Goal: Information Seeking & Learning: Learn about a topic

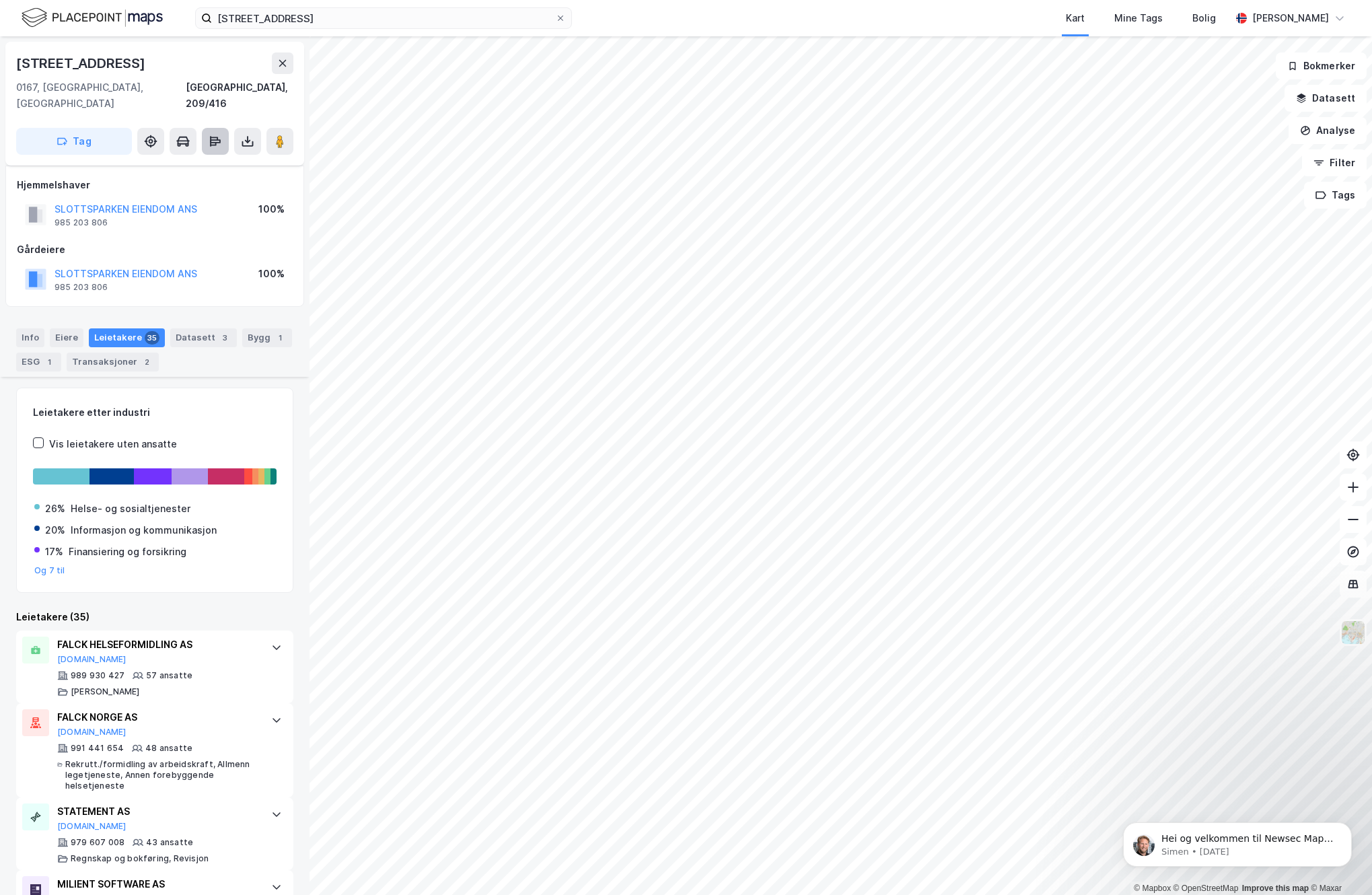
scroll to position [342, 0]
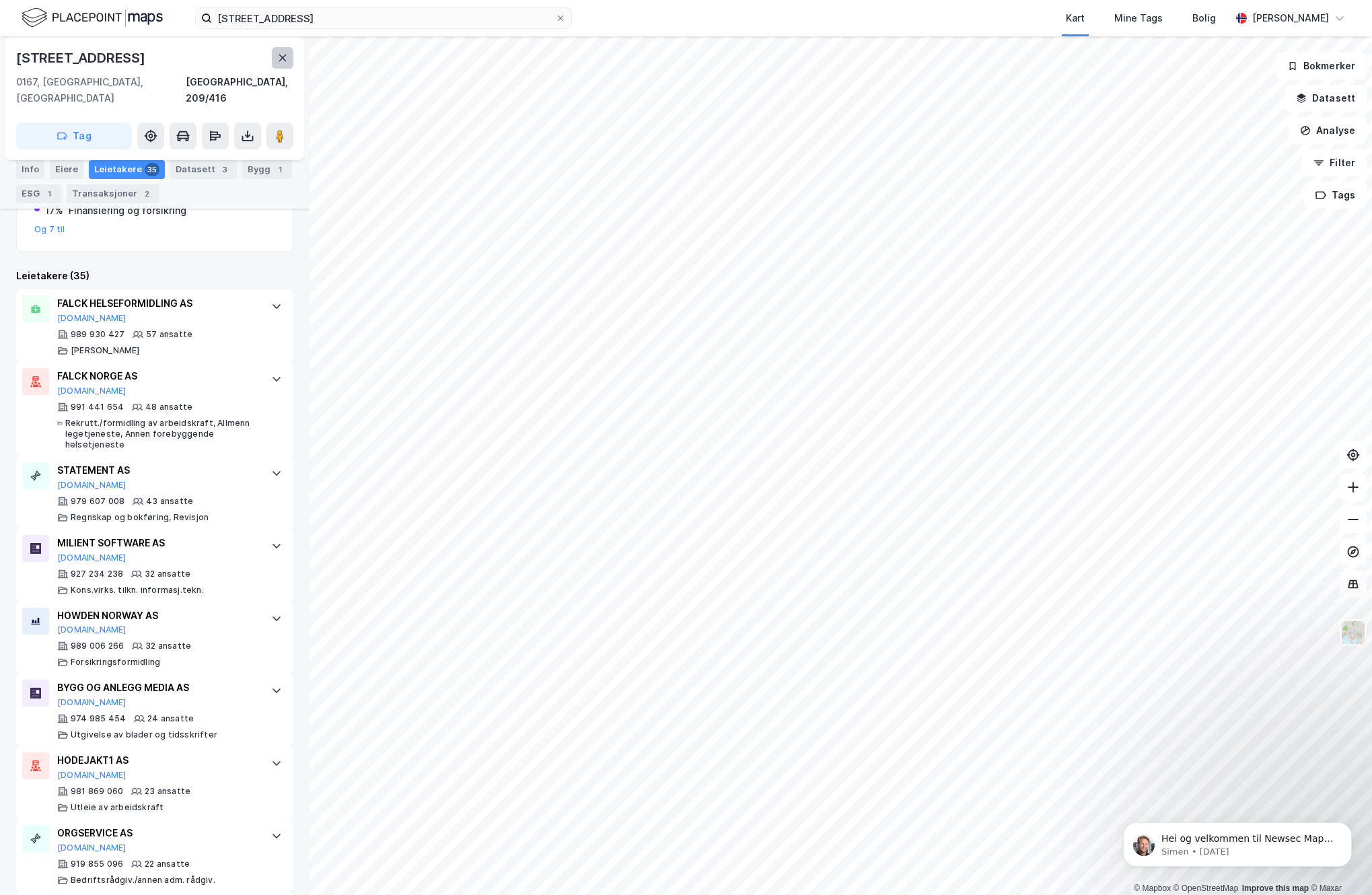
click at [293, 60] on button at bounding box center [283, 58] width 22 height 22
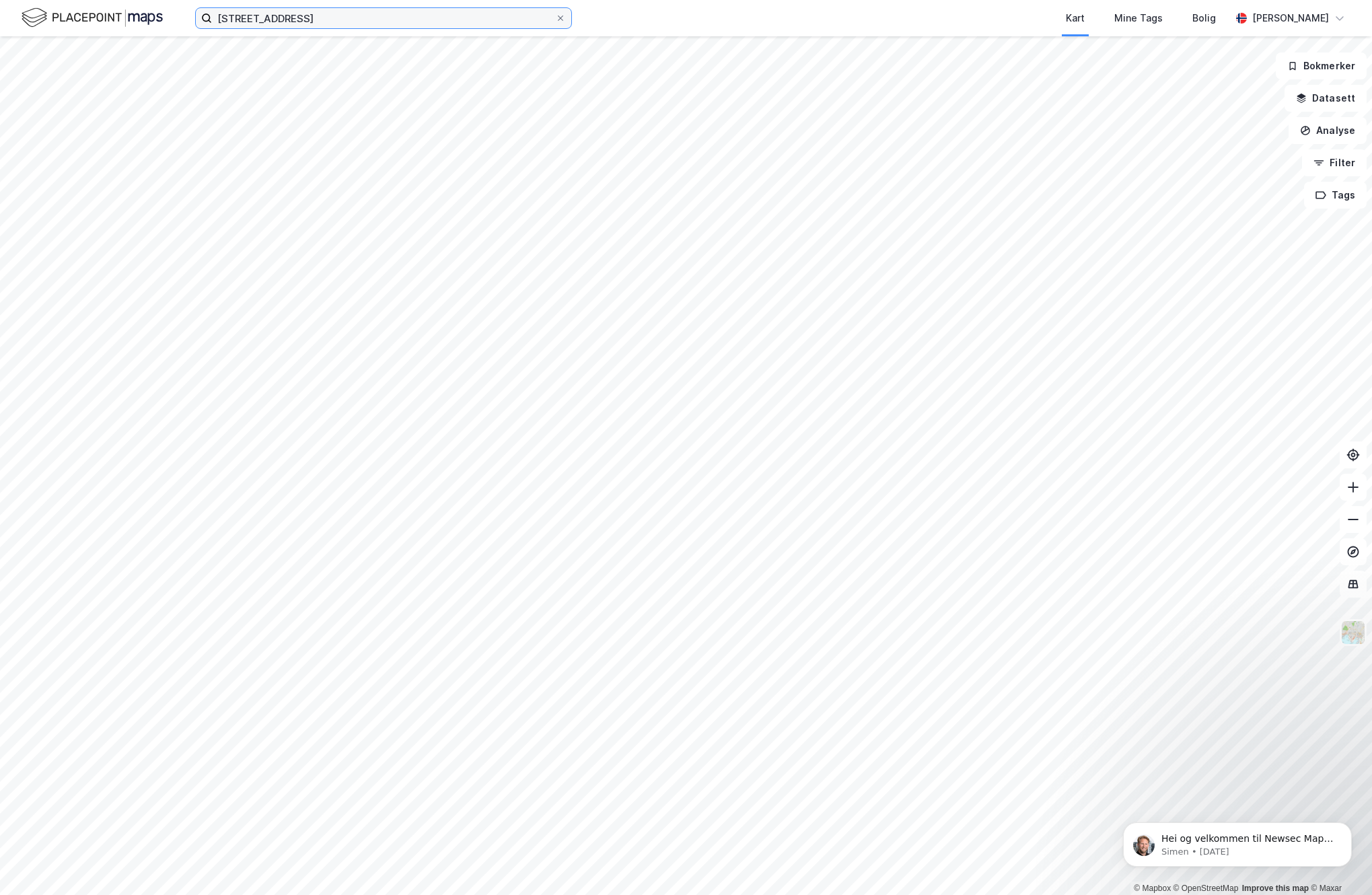
click at [338, 20] on input "[STREET_ADDRESS]" at bounding box center [384, 18] width 343 height 20
type input "[PERSON_NAME]"
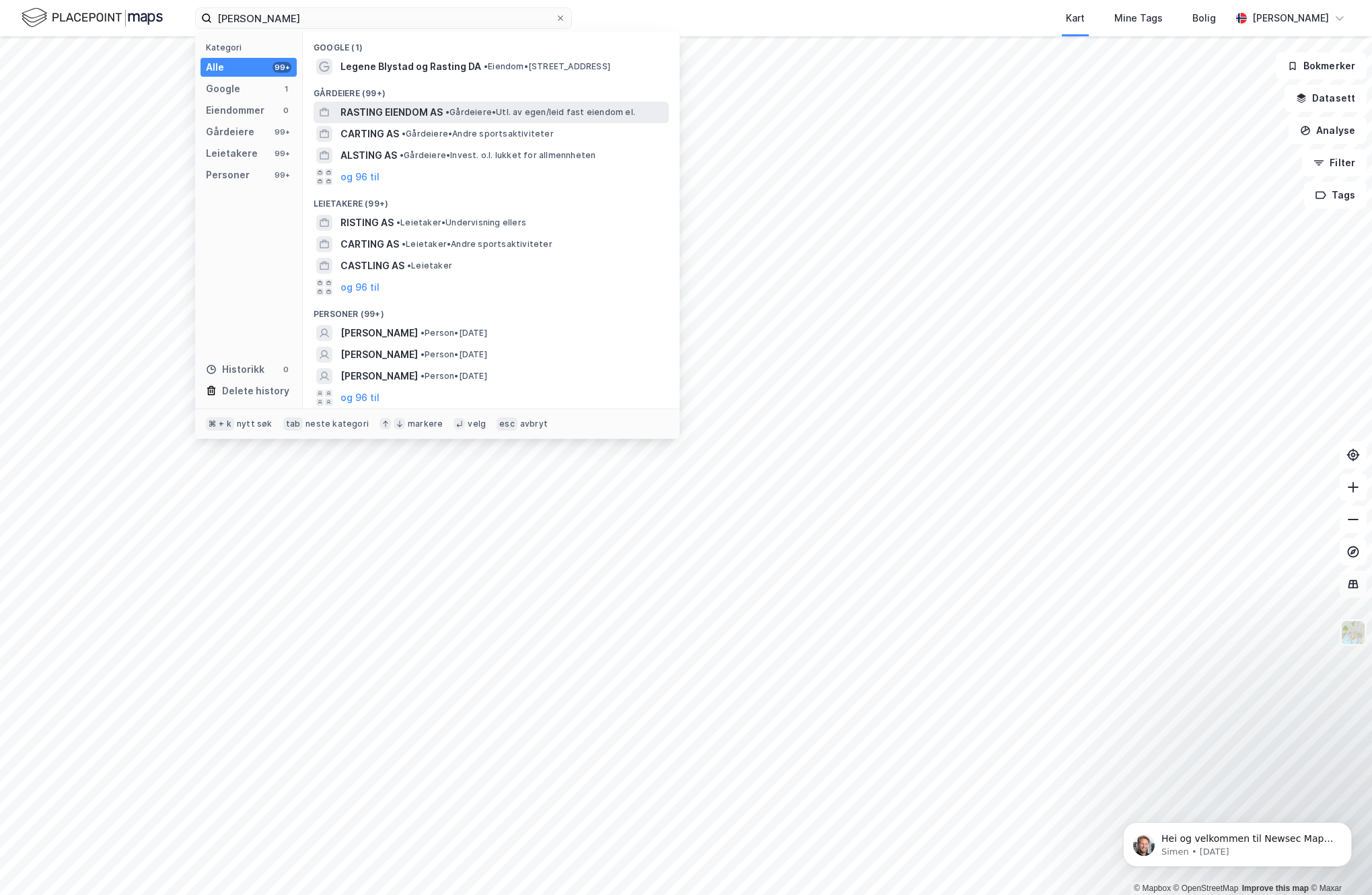
click at [391, 116] on span "RASTING EIENDOM AS" at bounding box center [392, 112] width 102 height 16
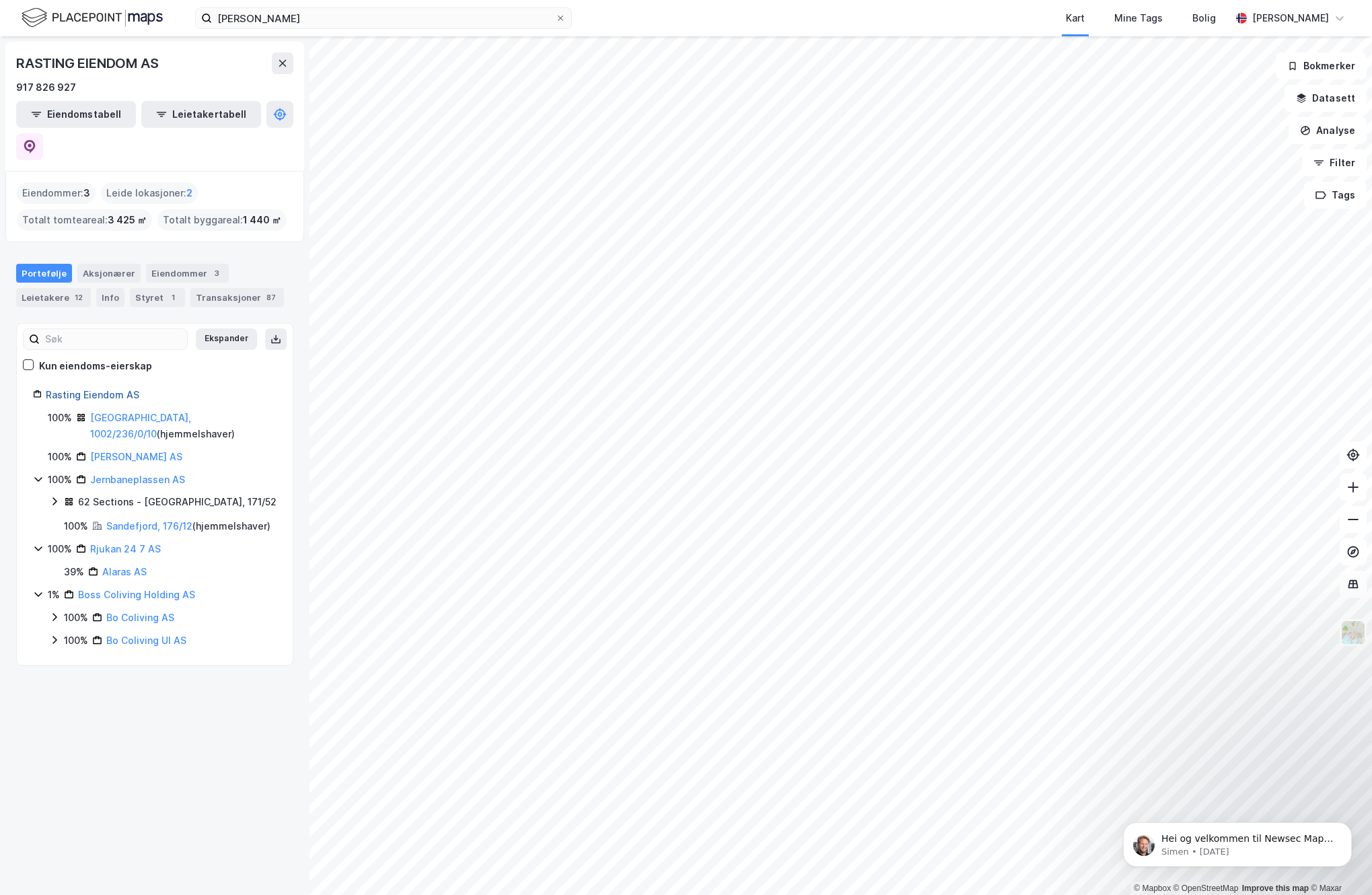
click at [86, 389] on link "Rasting Eiendom AS" at bounding box center [92, 395] width 93 height 12
click at [110, 389] on link "Rasting Eiendom AS" at bounding box center [92, 395] width 93 height 12
click at [116, 412] on link "[GEOGRAPHIC_DATA], 1002/236/0/10" at bounding box center [141, 426] width 101 height 27
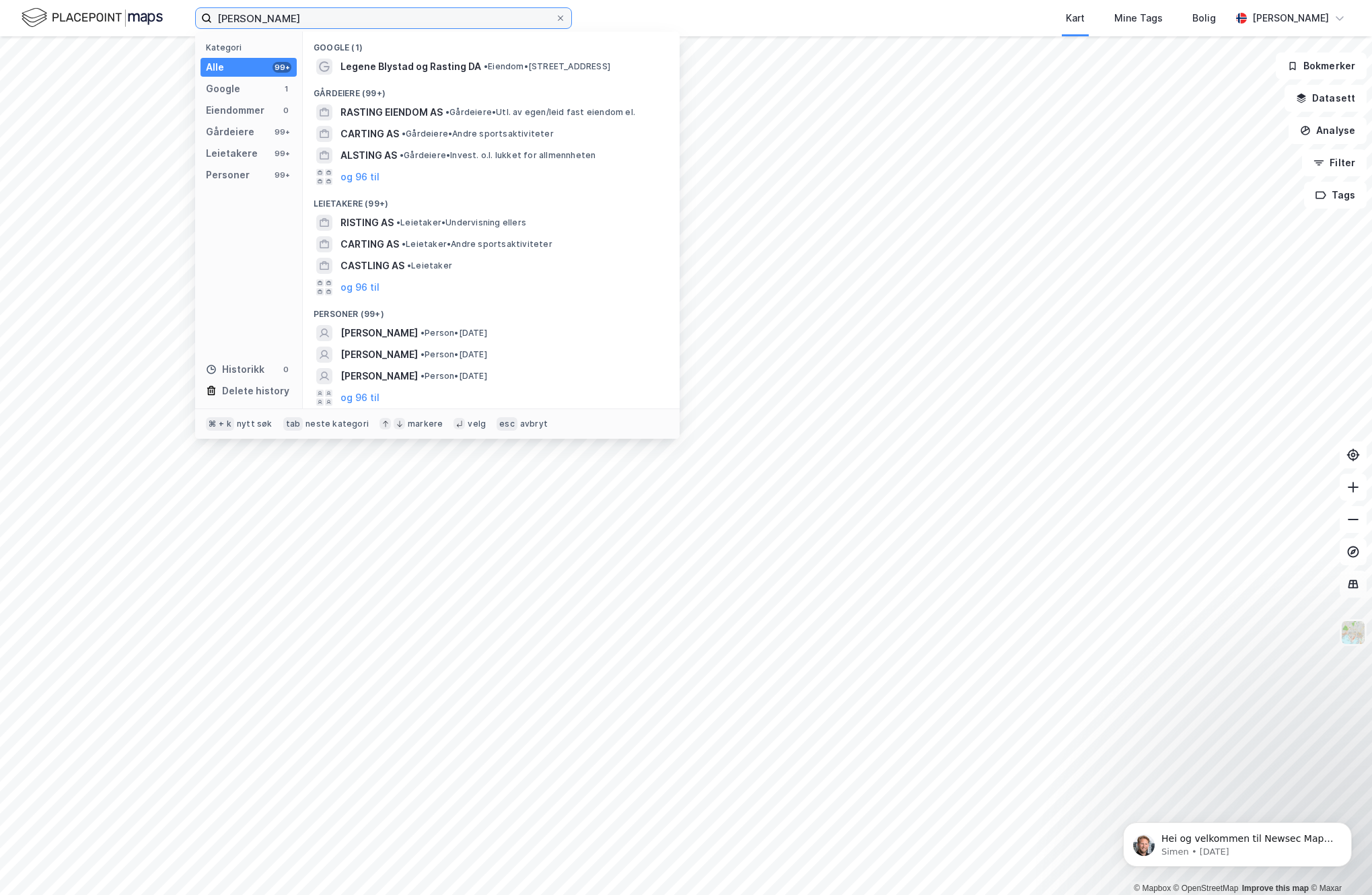
click at [294, 10] on input "[PERSON_NAME]" at bounding box center [384, 18] width 343 height 20
click at [383, 333] on span "[PERSON_NAME]" at bounding box center [379, 333] width 78 height 16
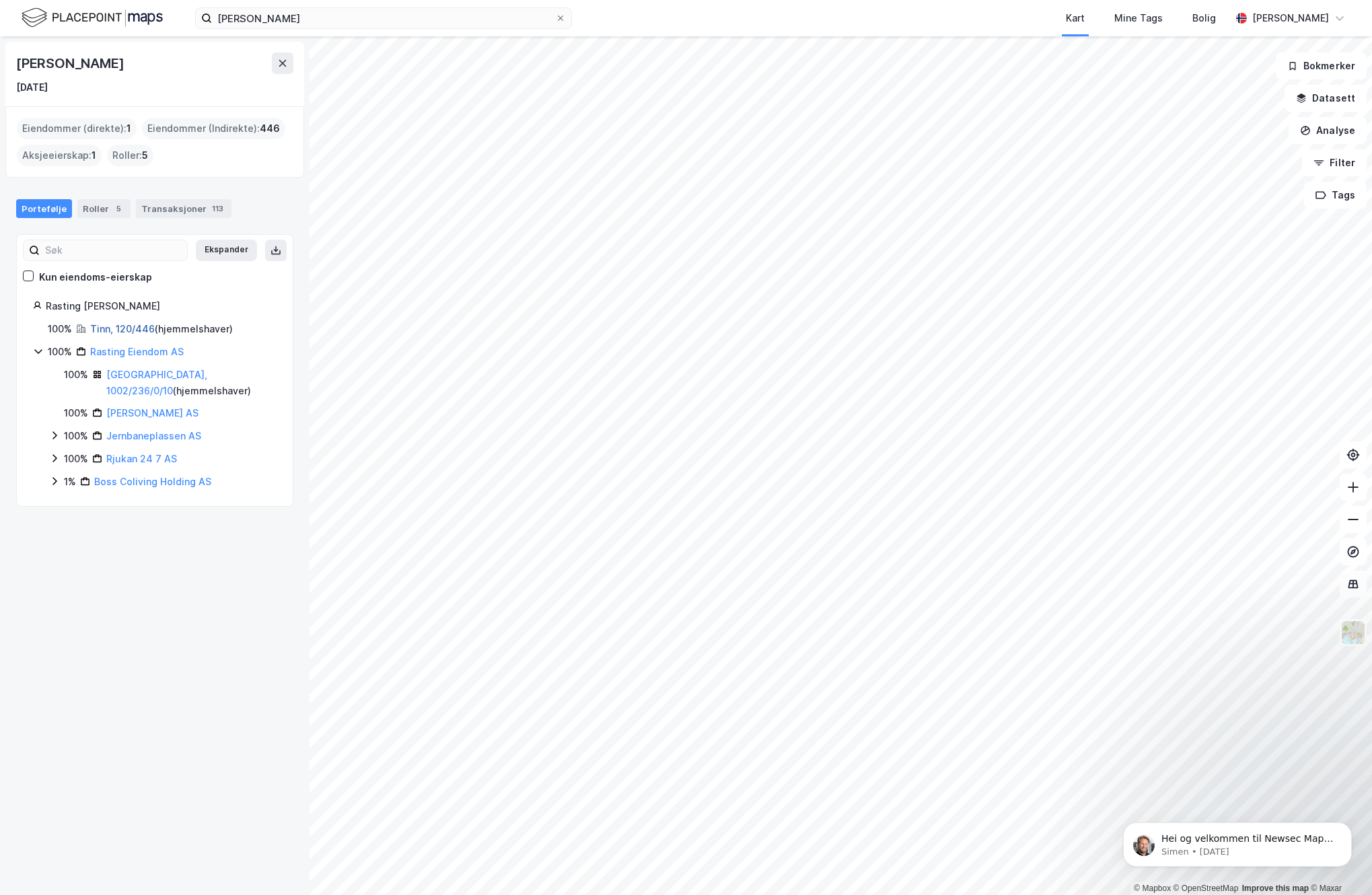
click at [106, 330] on link "Tinn, 120/446" at bounding box center [122, 329] width 65 height 12
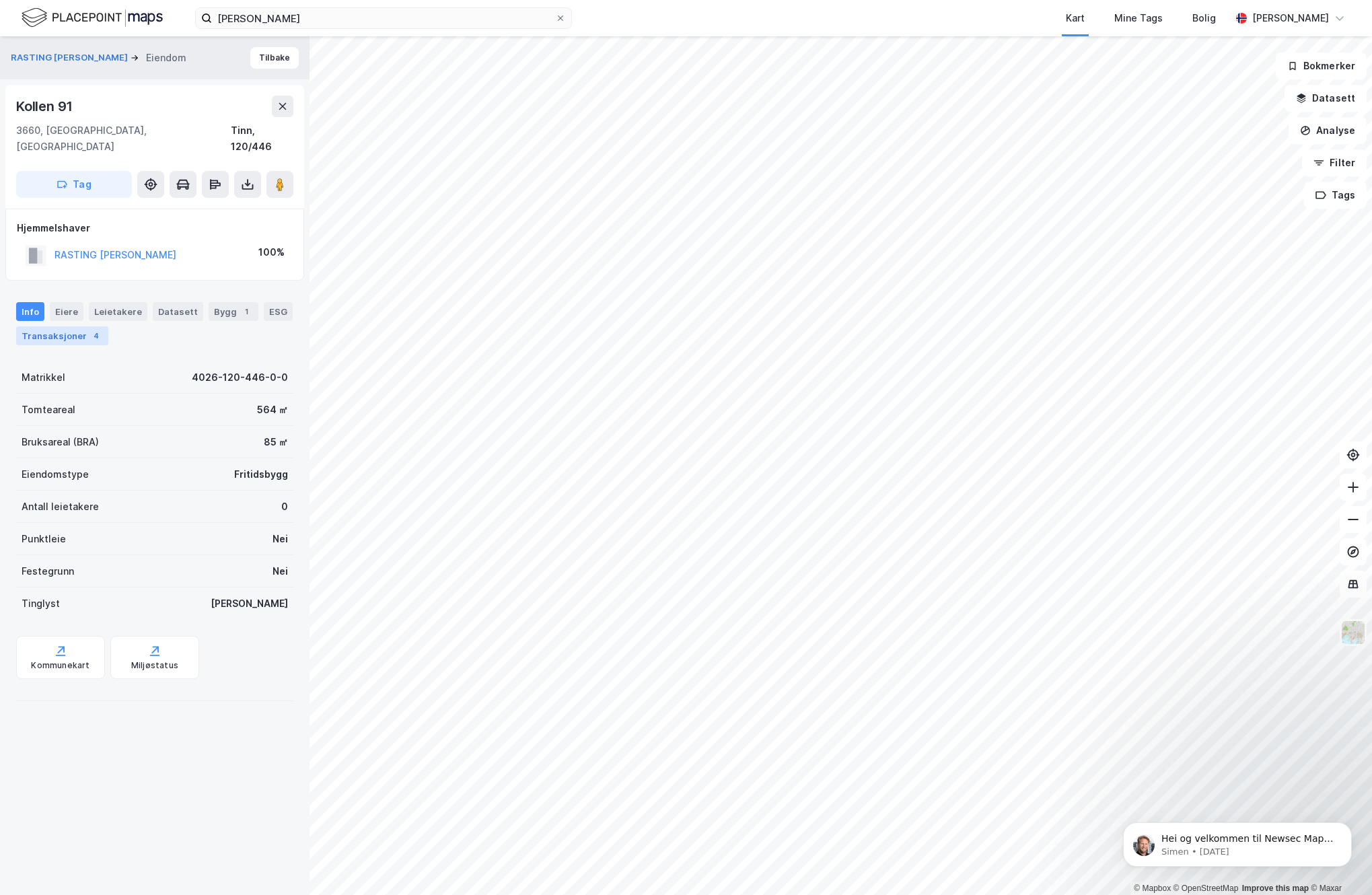
click at [41, 326] on div "Transaksjoner 4" at bounding box center [62, 335] width 92 height 19
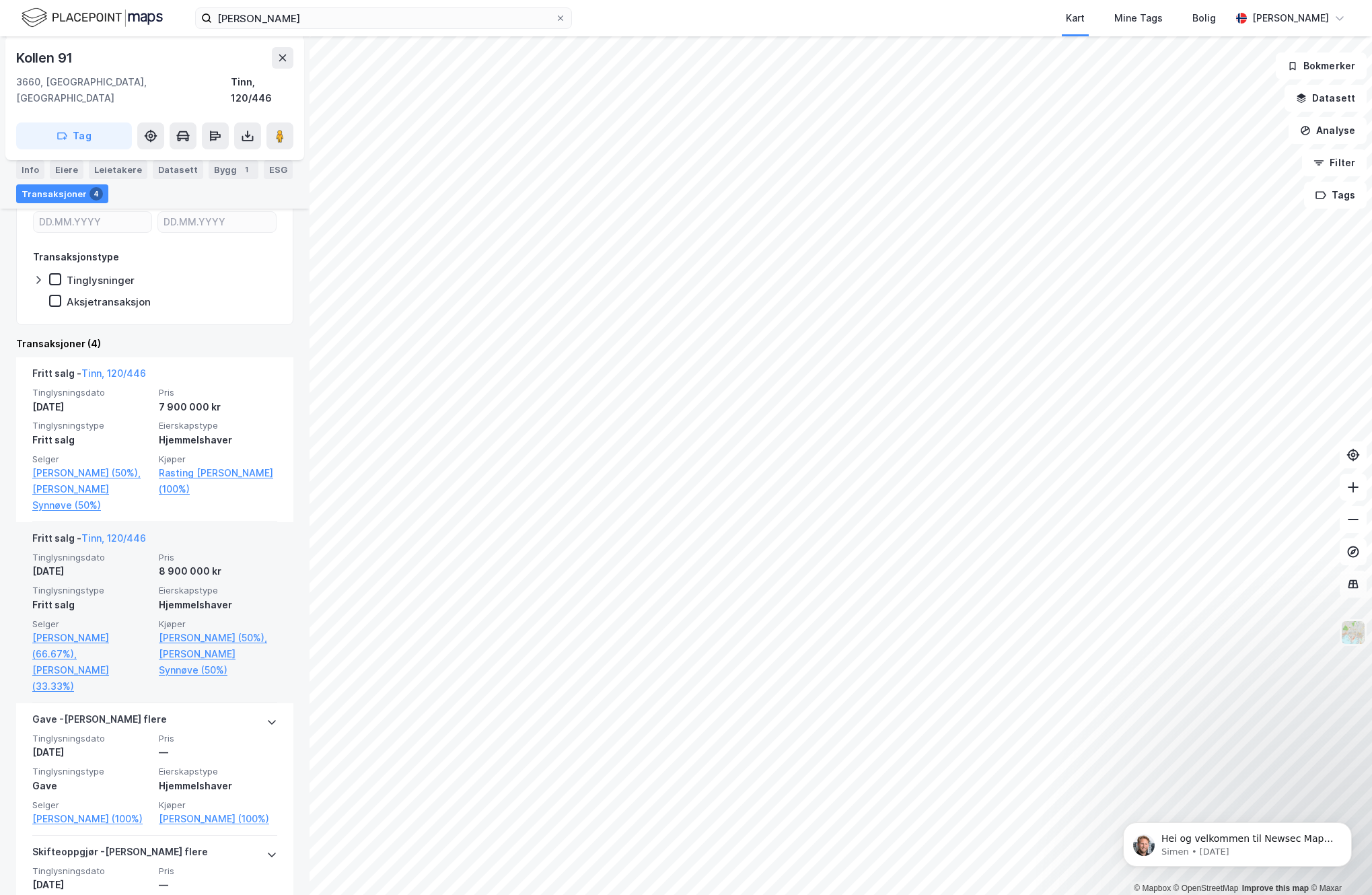
scroll to position [245, 0]
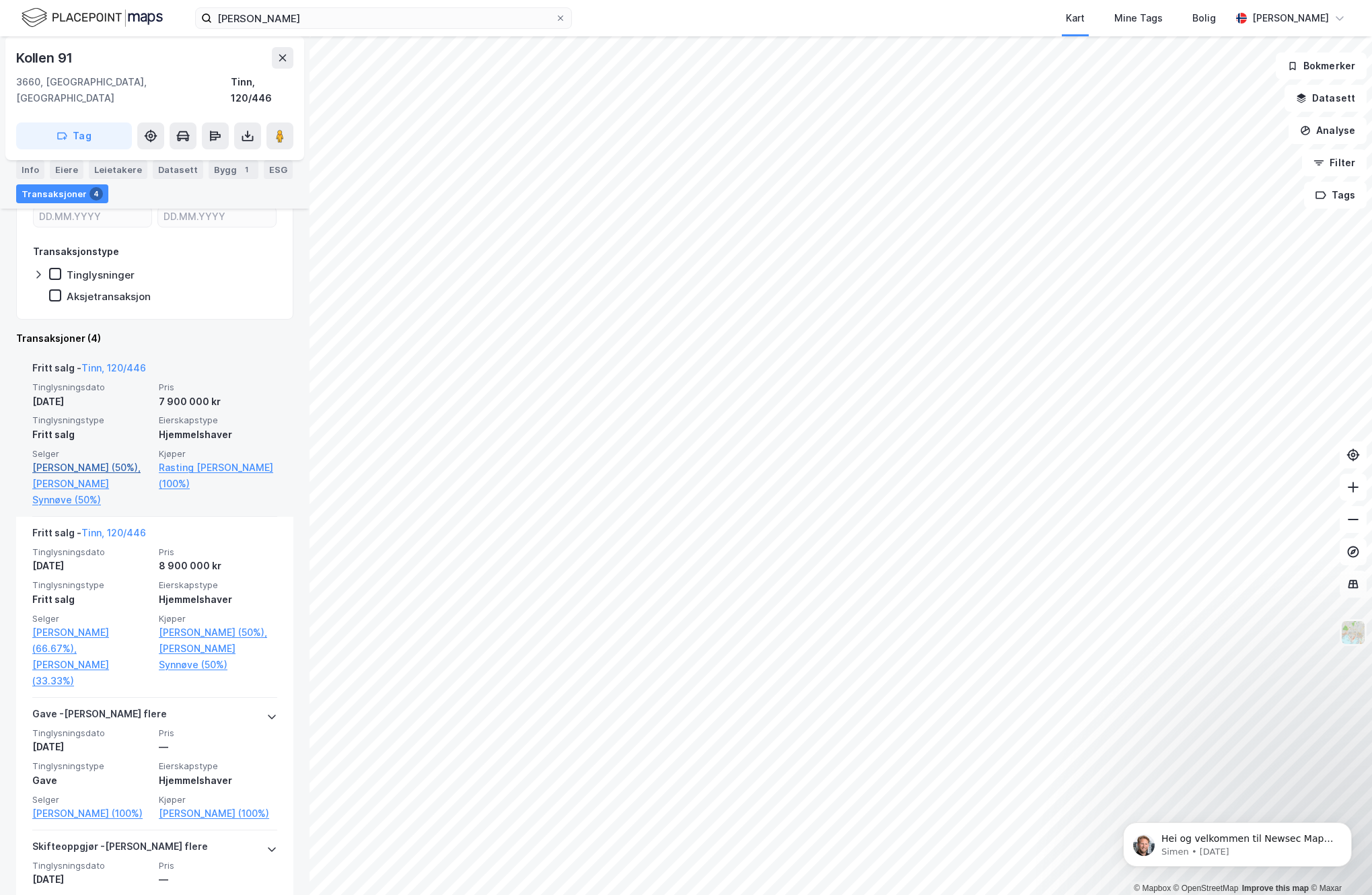
click at [78, 459] on link "[PERSON_NAME] (50%)," at bounding box center [91, 468] width 119 height 16
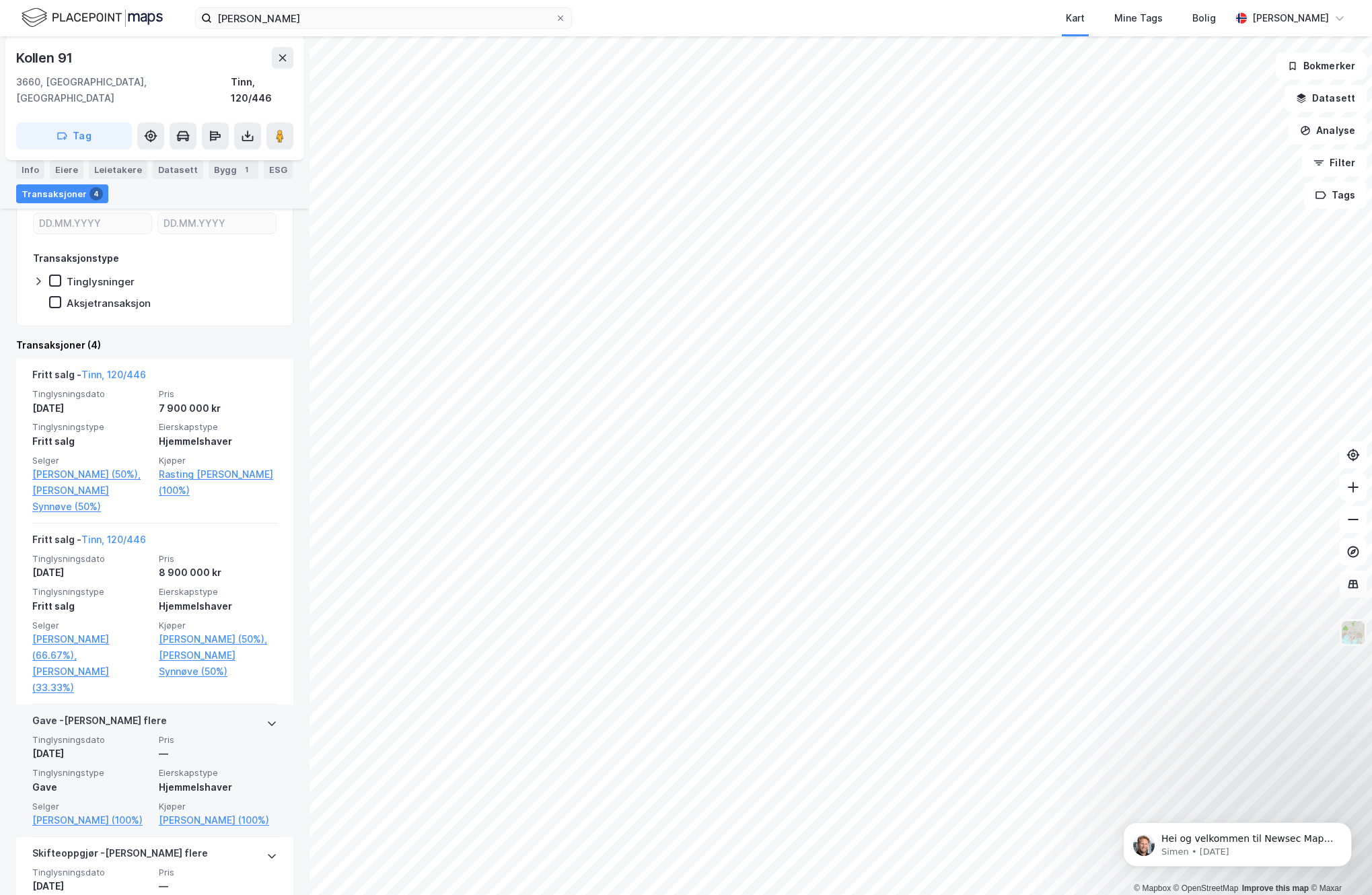
scroll to position [296, 0]
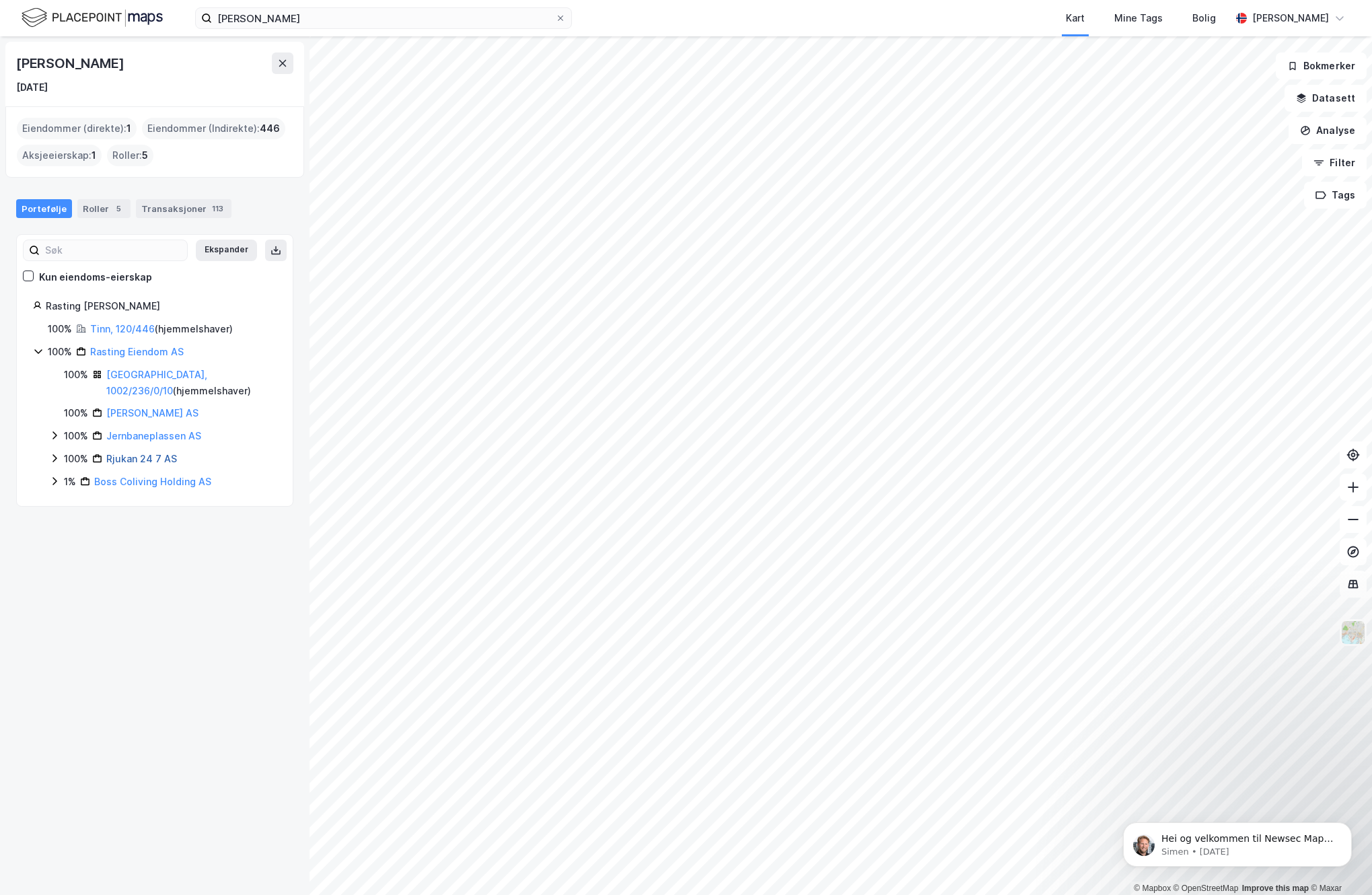
click at [127, 457] on link "Rjukan 24 7 AS" at bounding box center [141, 458] width 70 height 12
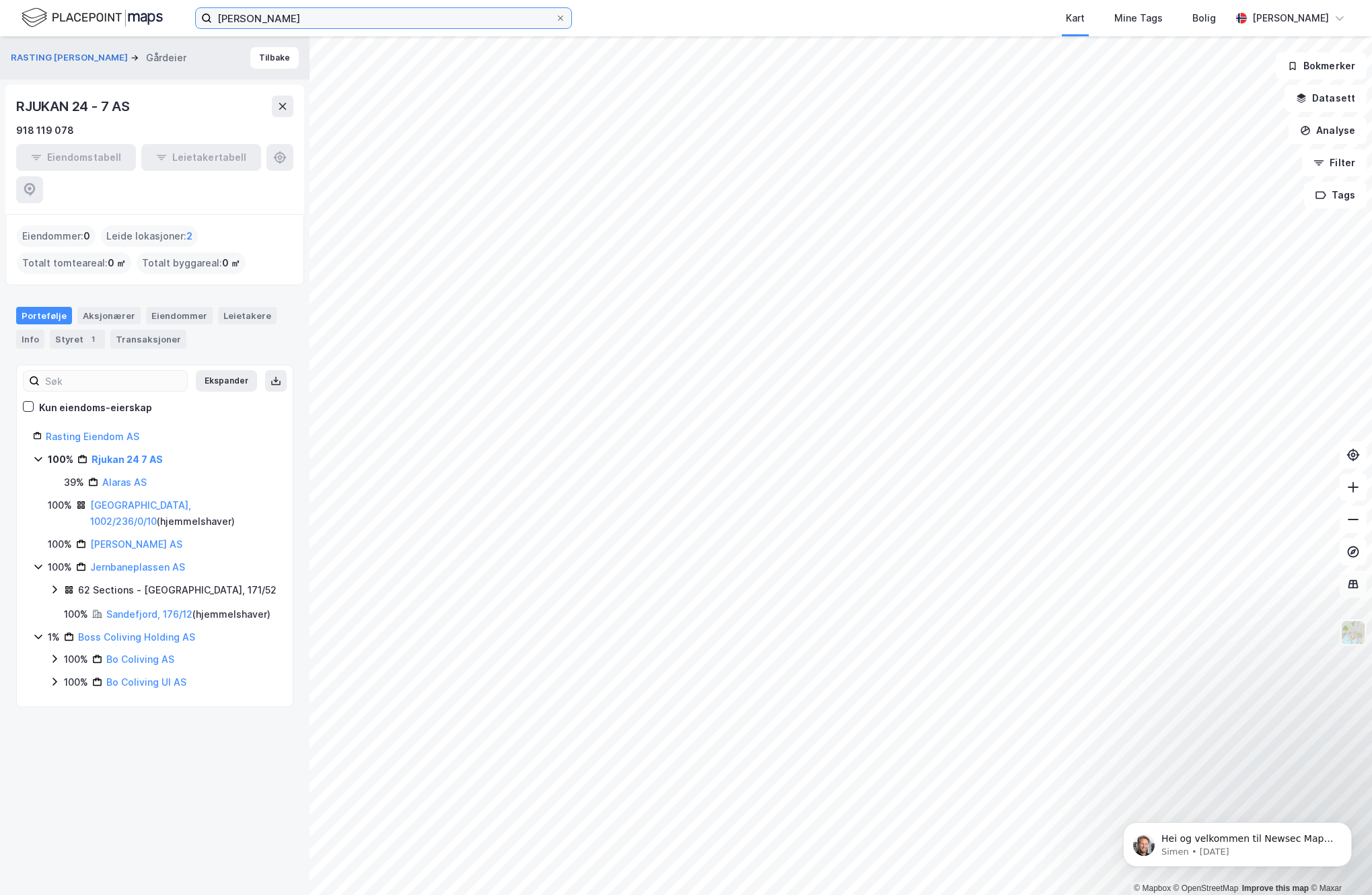
click at [323, 17] on input "[PERSON_NAME]" at bounding box center [384, 18] width 343 height 20
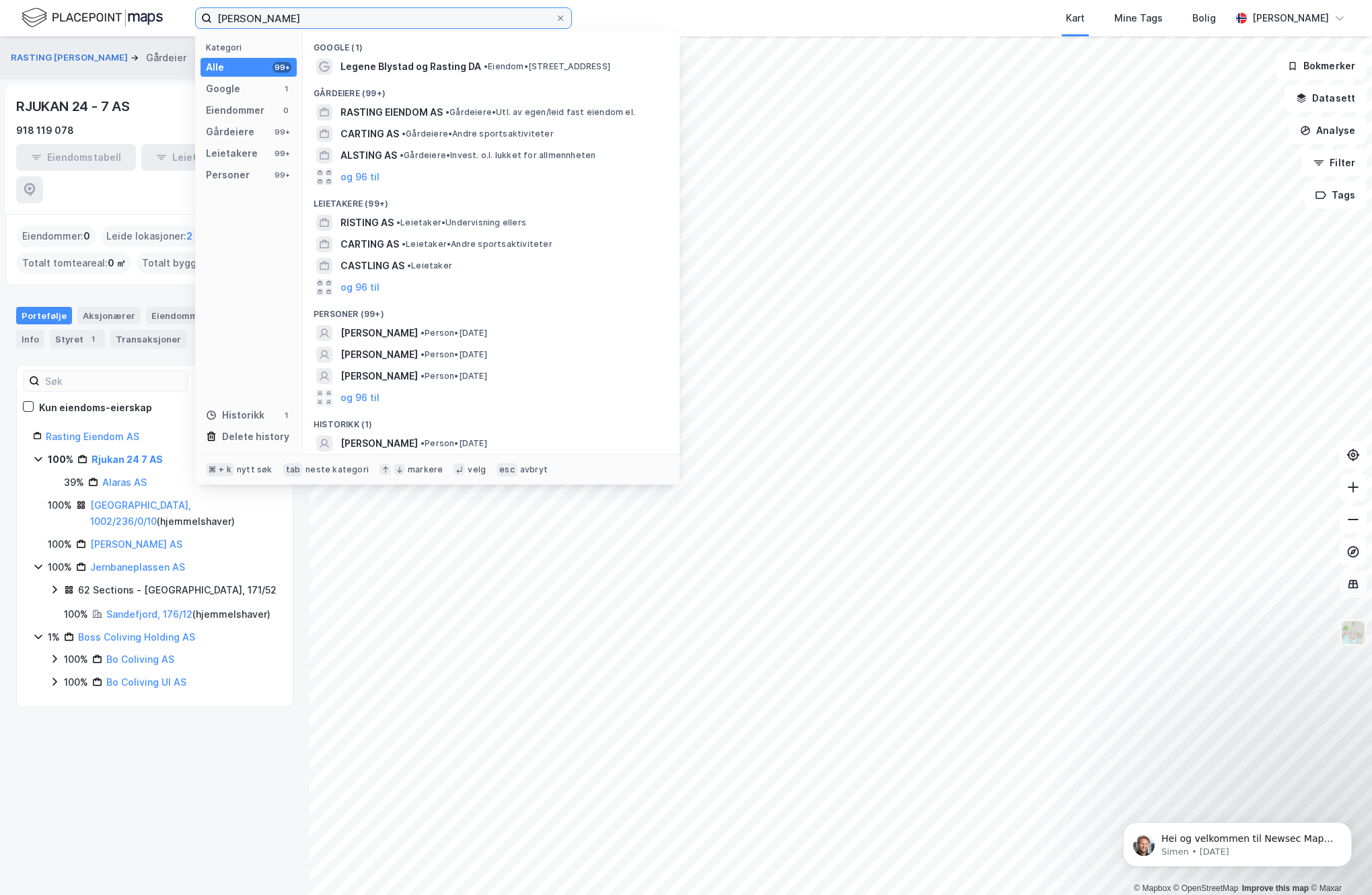
click at [323, 17] on input "[PERSON_NAME]" at bounding box center [384, 18] width 343 height 20
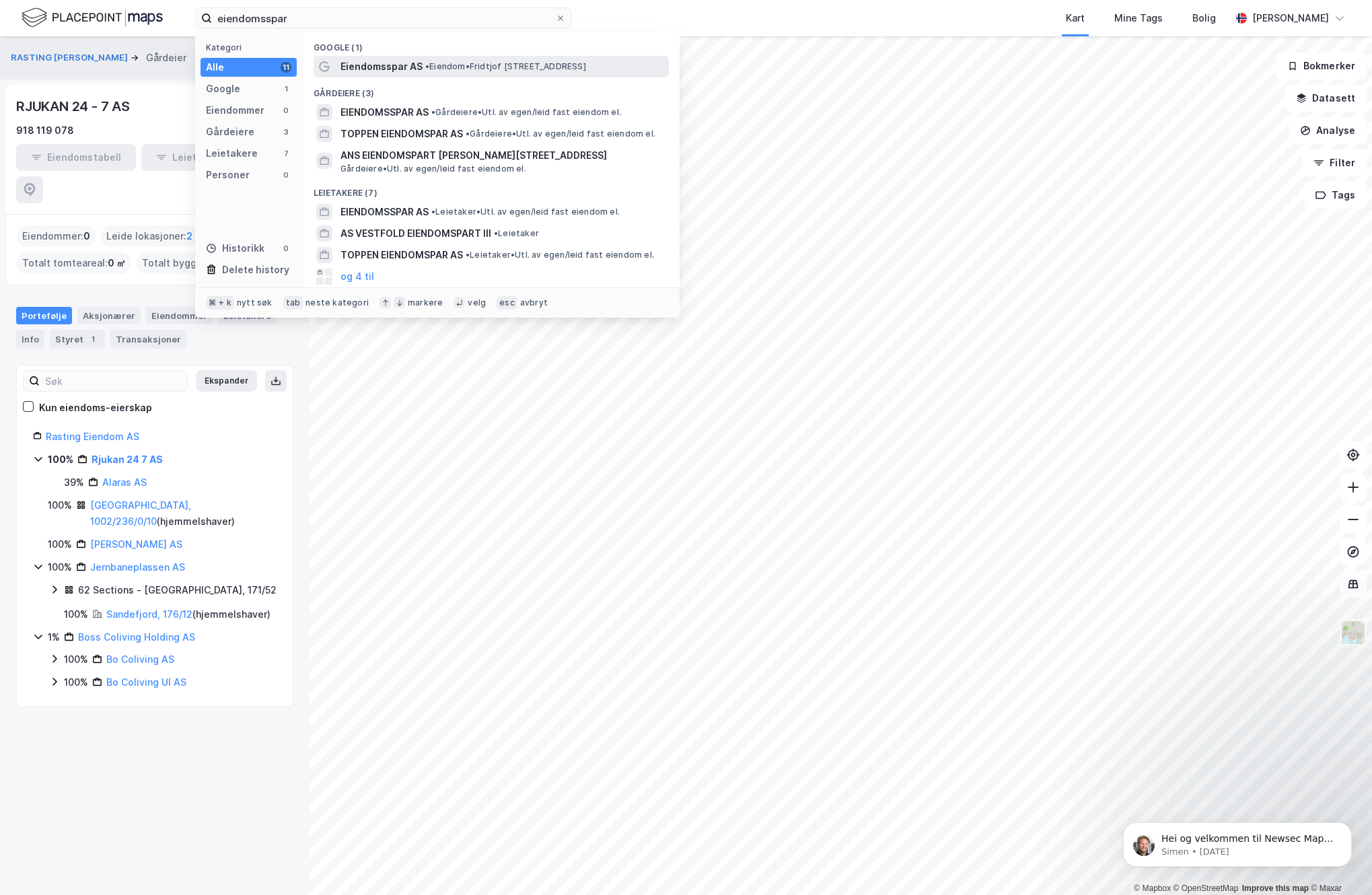
click at [357, 65] on span "Eiendomsspar AS" at bounding box center [382, 67] width 82 height 16
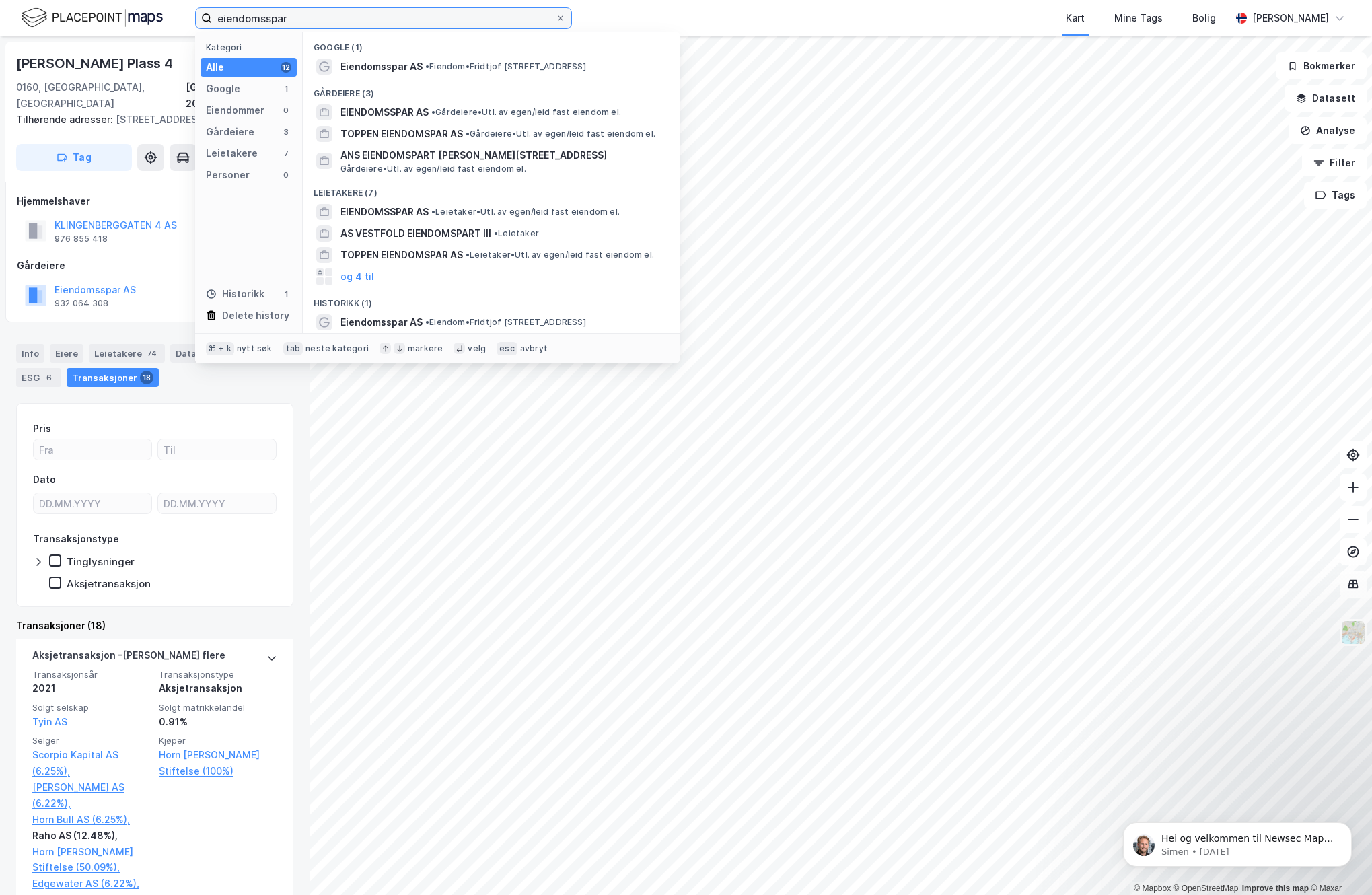
click at [313, 18] on input "eiendomsspar" at bounding box center [384, 18] width 343 height 20
type input "[STREET_ADDRESS]"
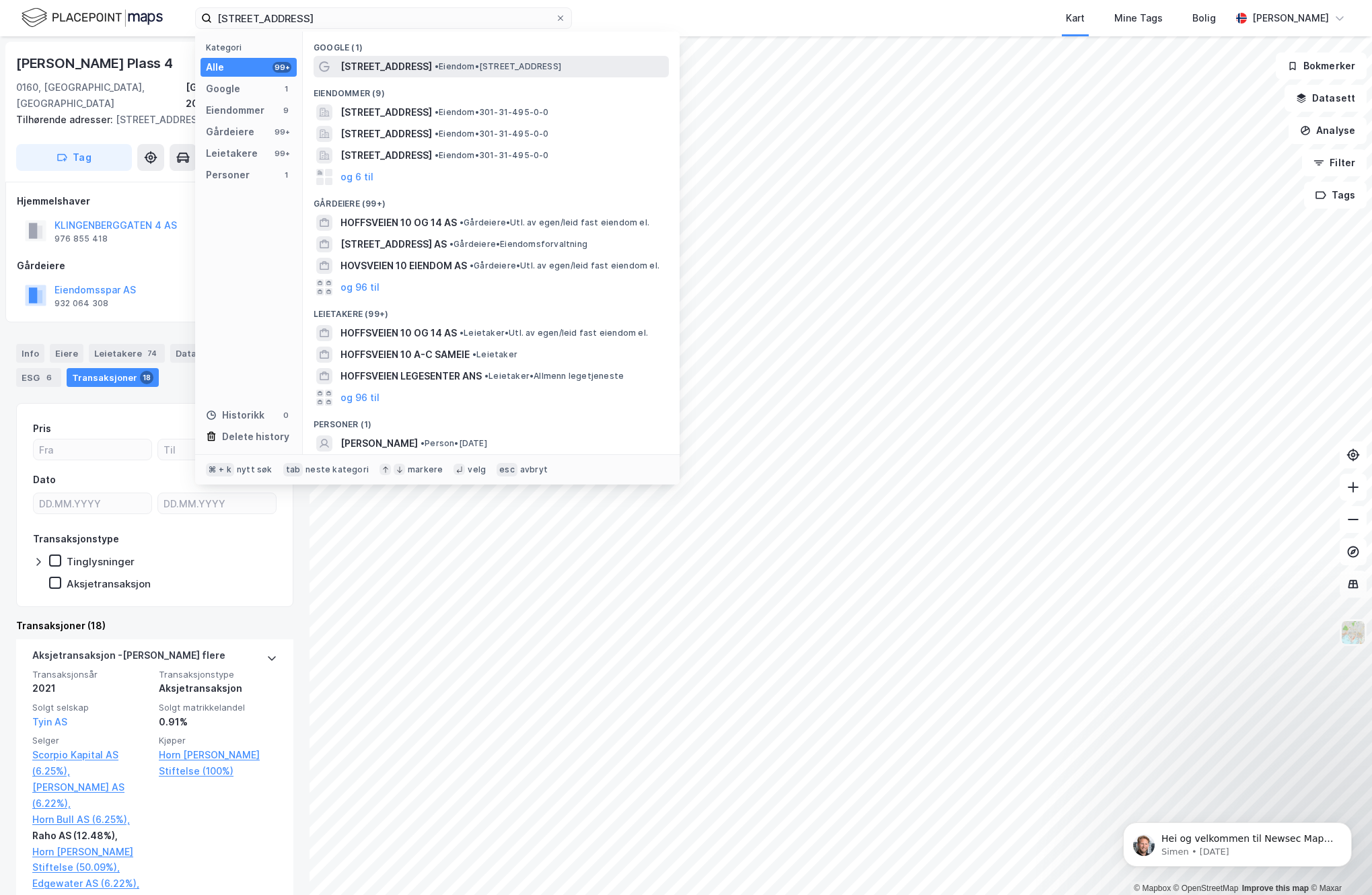
click at [362, 65] on span "[STREET_ADDRESS]" at bounding box center [386, 67] width 91 height 16
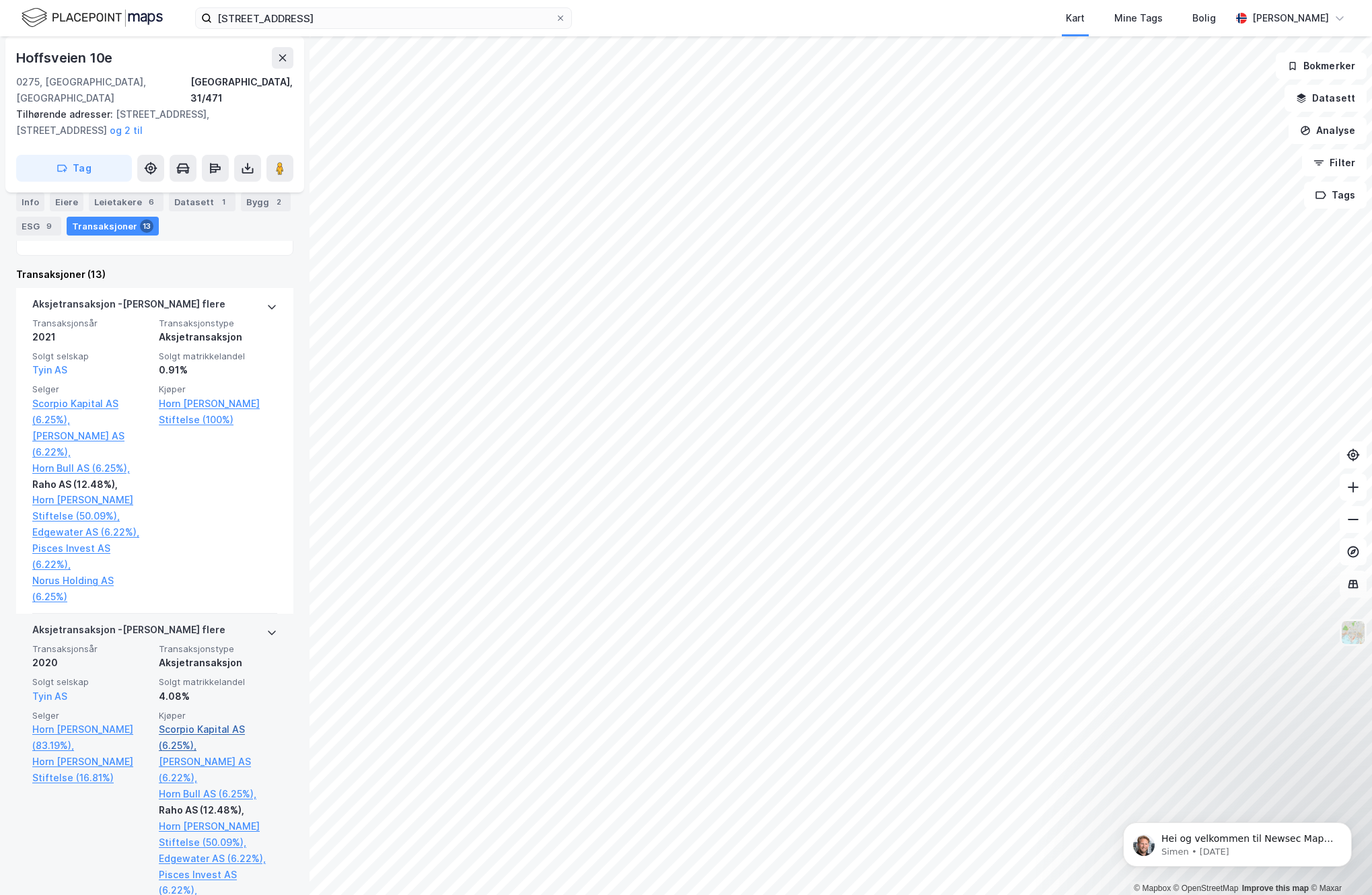
scroll to position [122, 0]
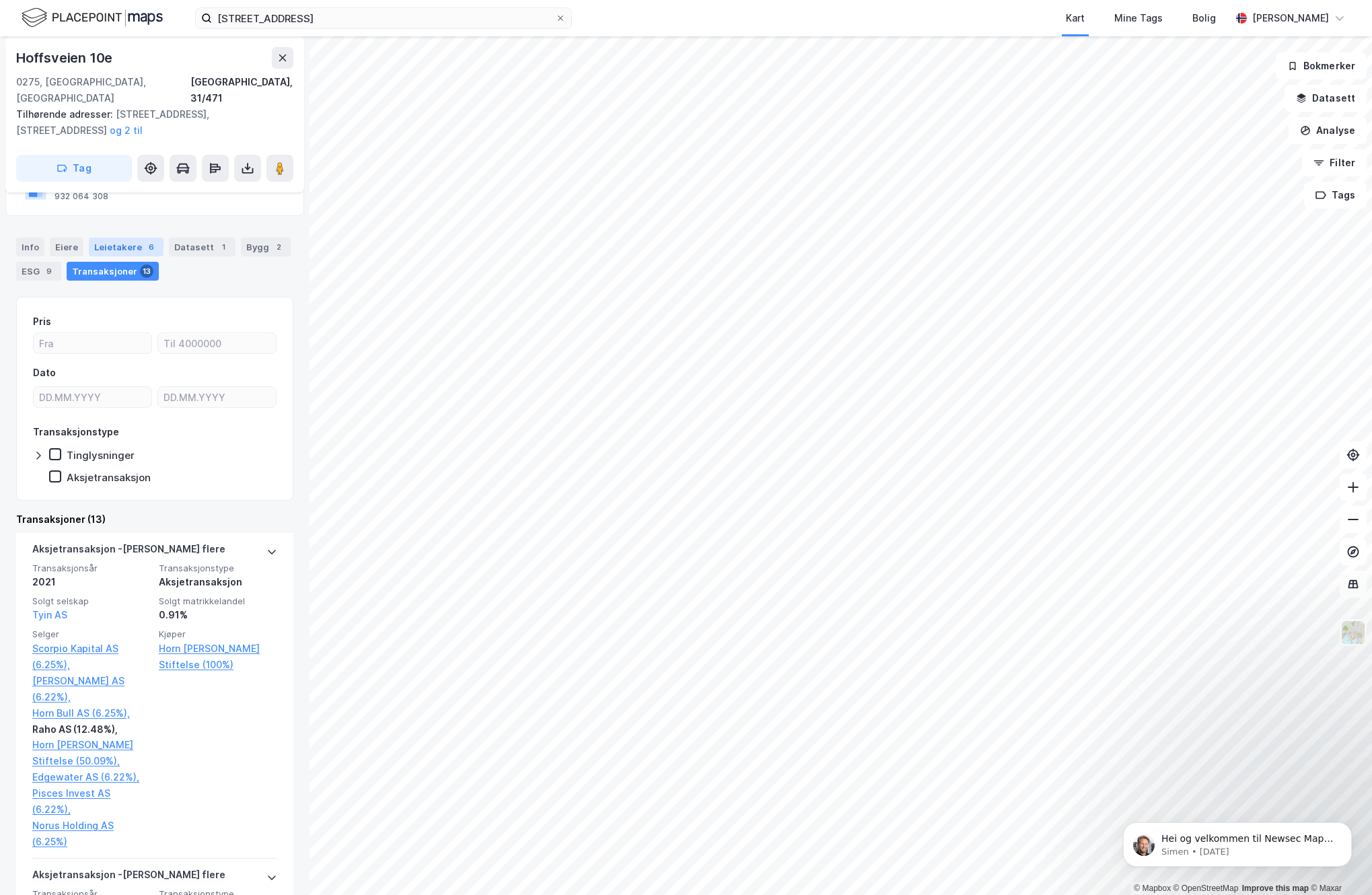
click at [121, 237] on div "Leietakere 6" at bounding box center [126, 247] width 75 height 19
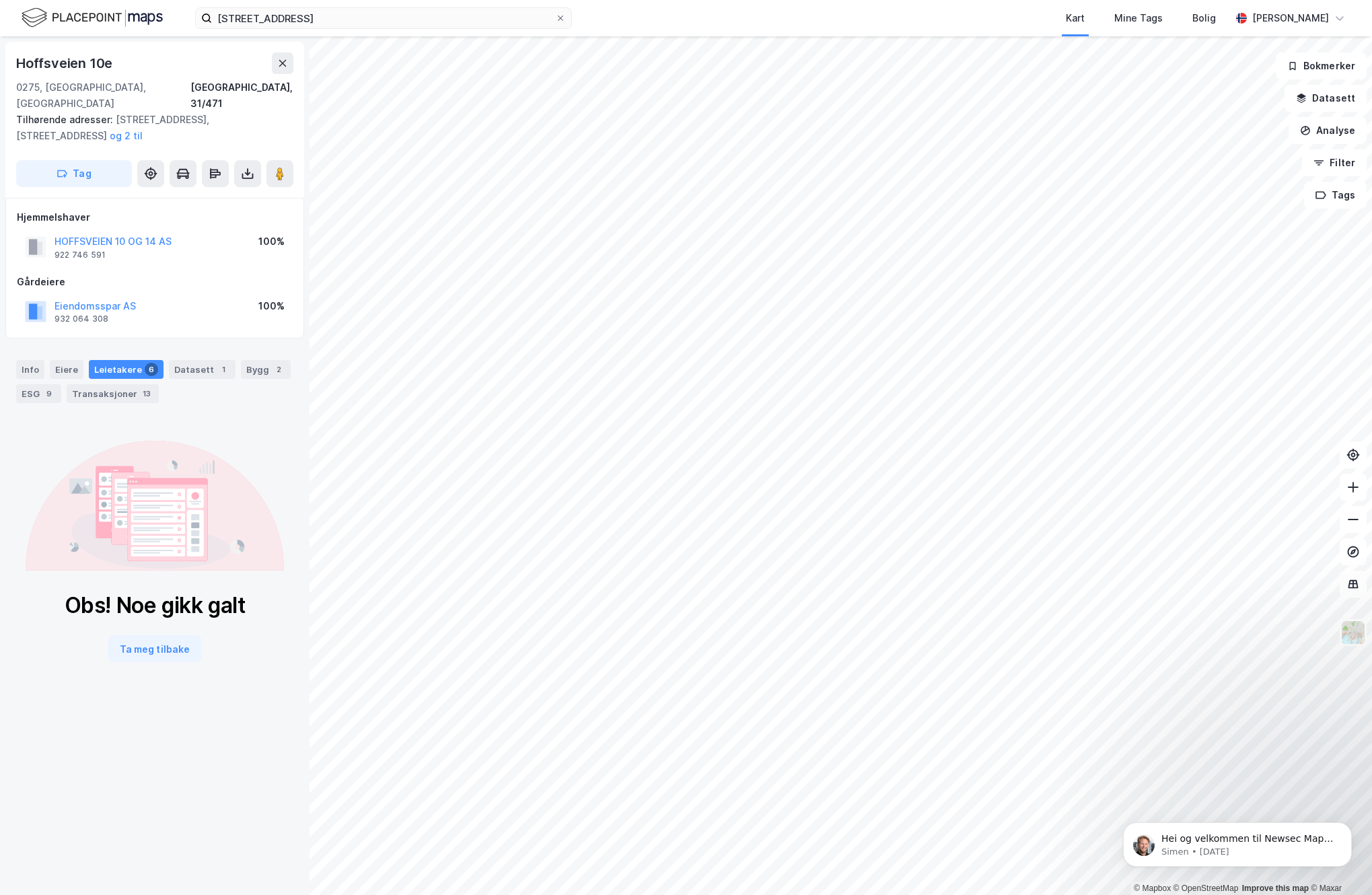
click at [121, 360] on div "Leietakere 6" at bounding box center [126, 369] width 75 height 19
click at [58, 360] on div "Eiere" at bounding box center [67, 369] width 34 height 19
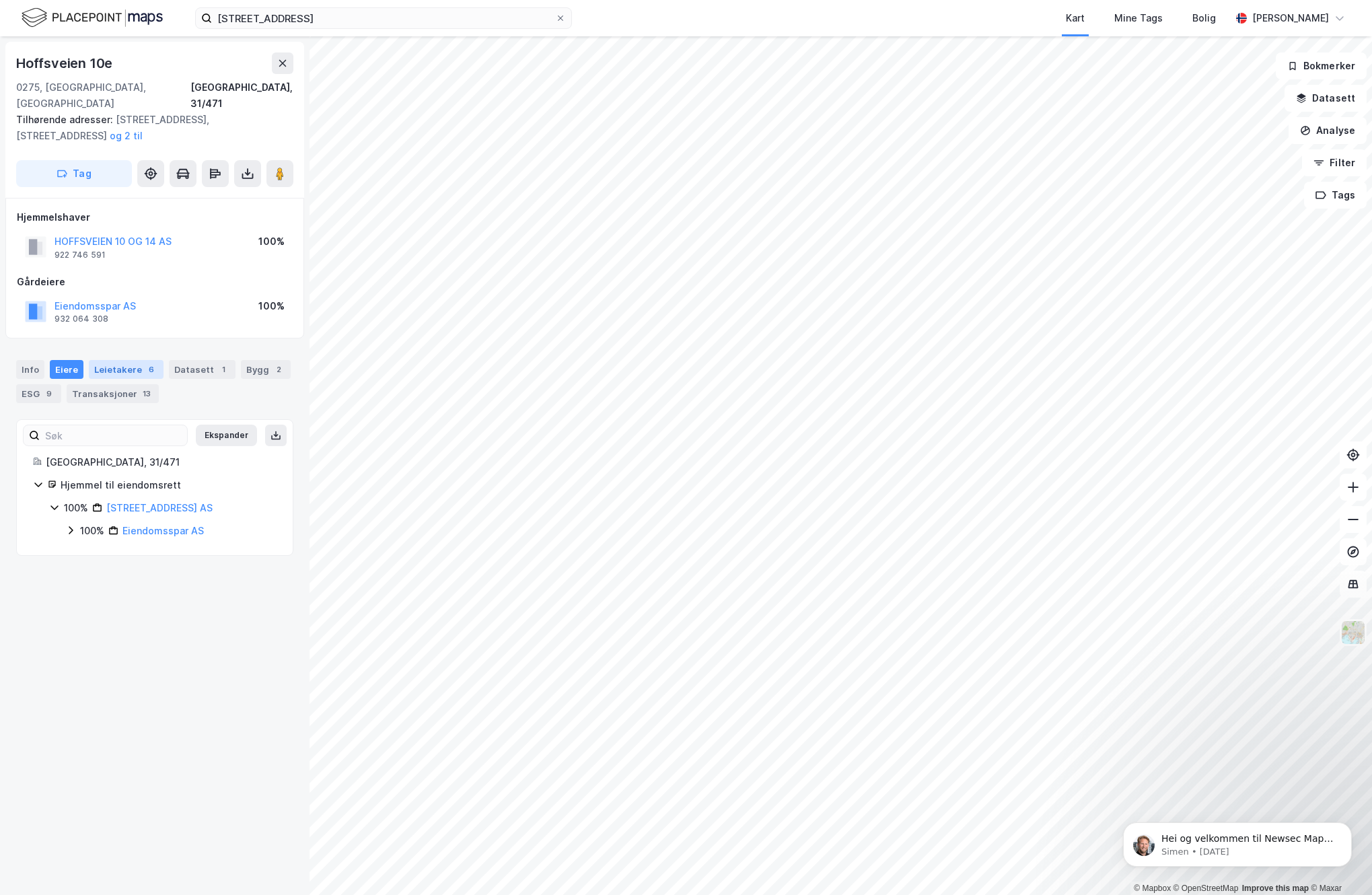
click at [110, 360] on div "Leietakere 6" at bounding box center [126, 369] width 75 height 19
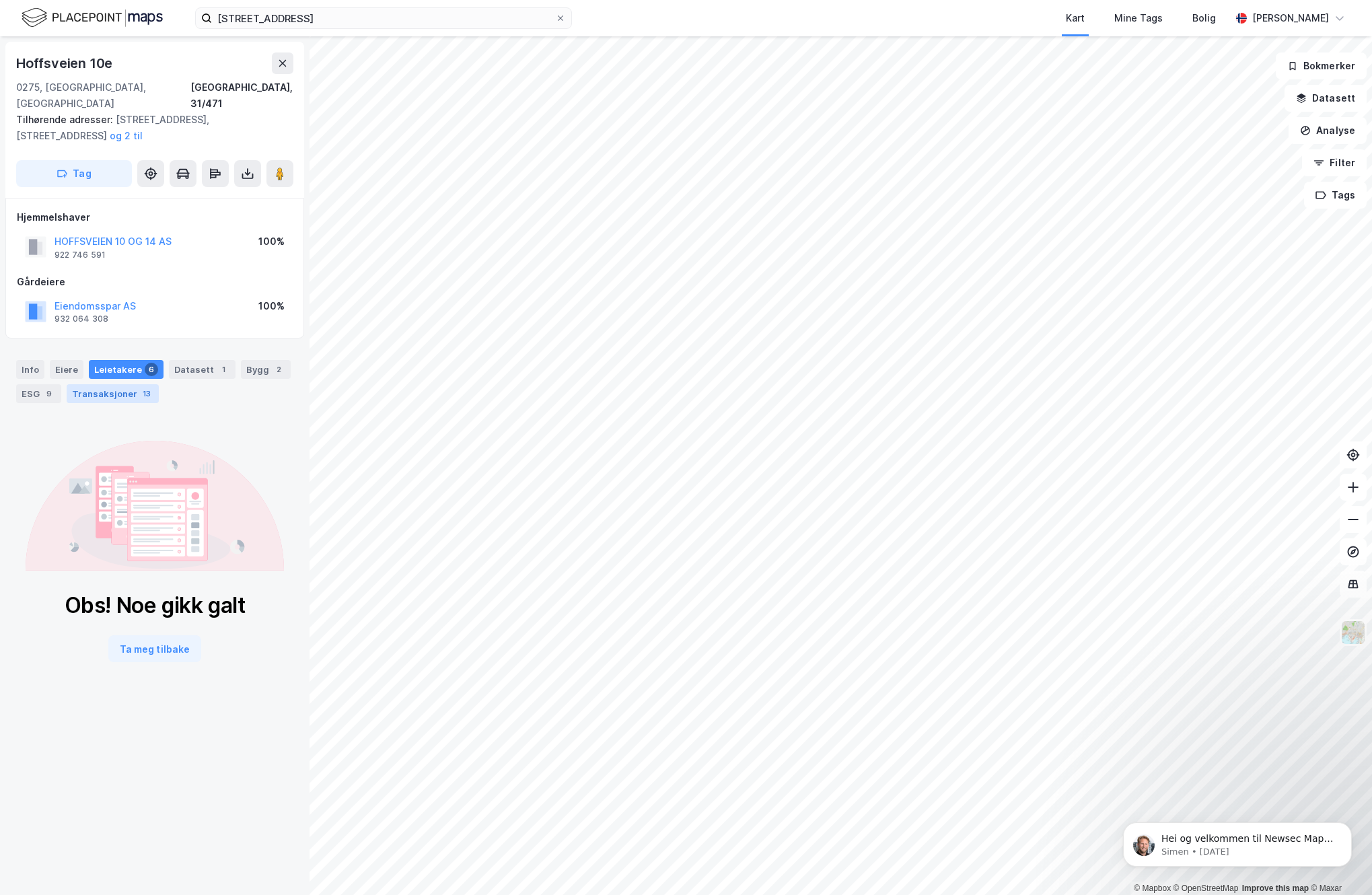
click at [94, 384] on div "Transaksjoner 13" at bounding box center [112, 394] width 92 height 19
click at [194, 360] on div "Datasett 1" at bounding box center [202, 369] width 67 height 19
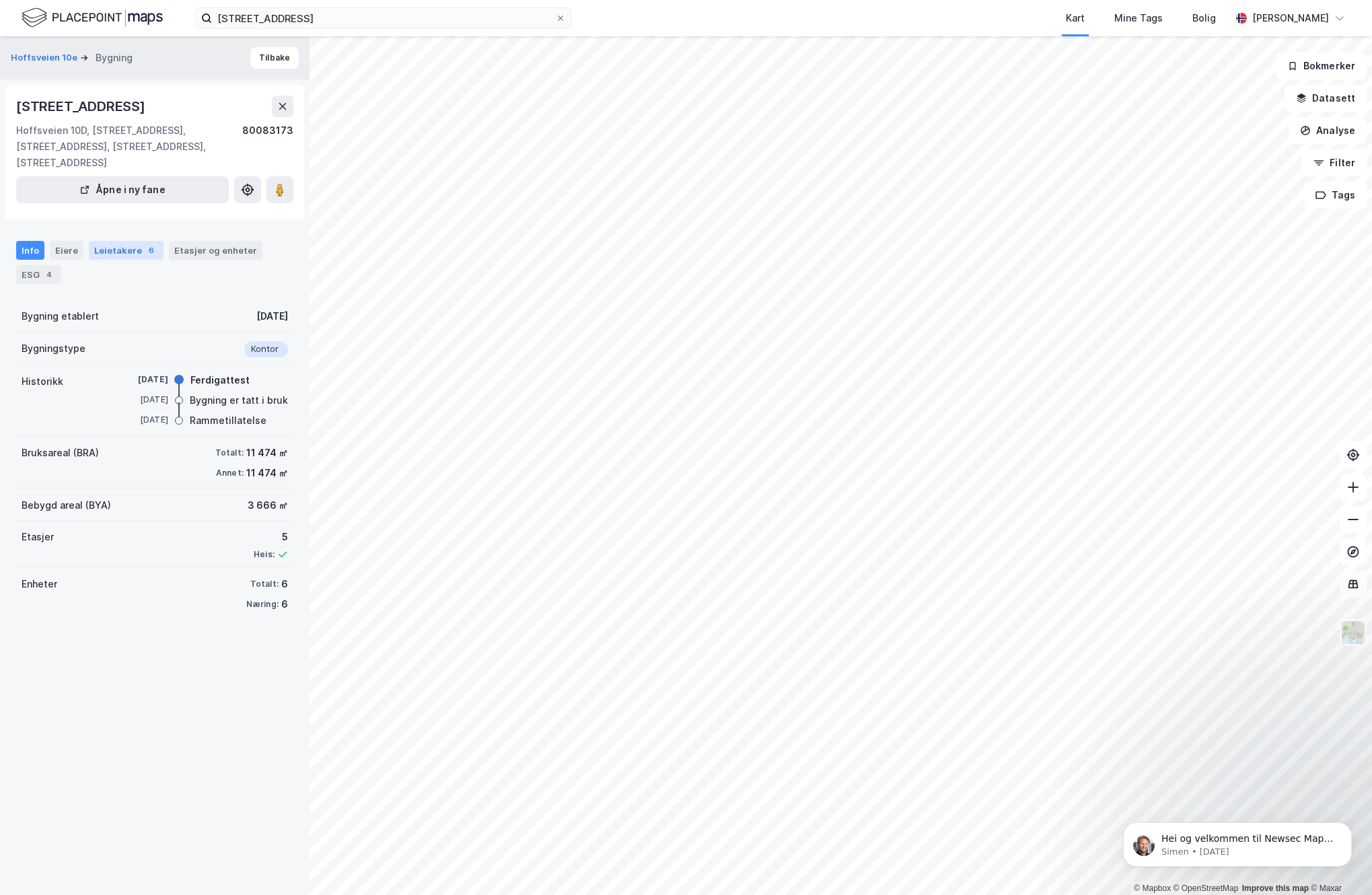
click at [124, 241] on div "Leietakere 6" at bounding box center [126, 250] width 75 height 19
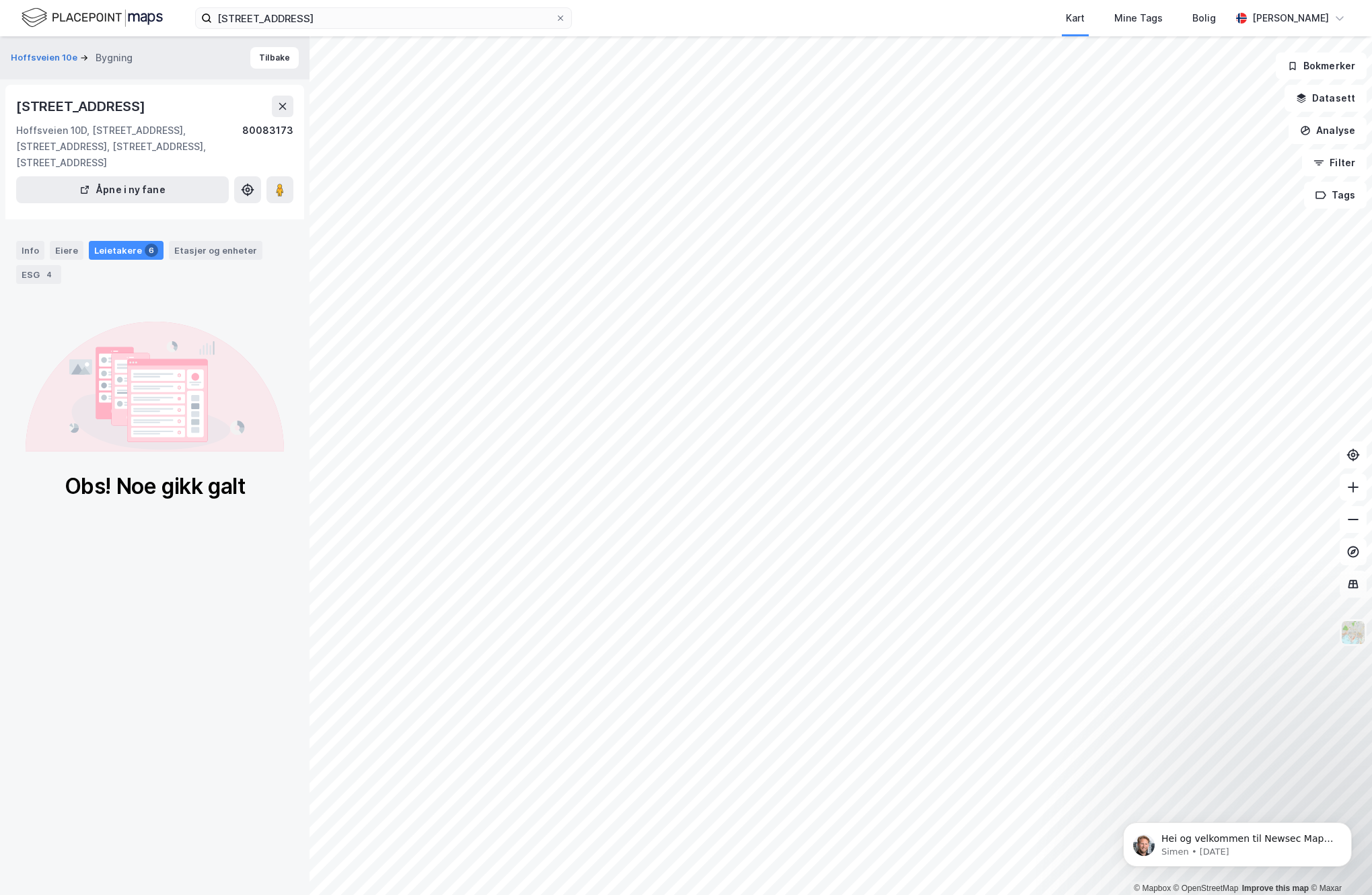
drag, startPoint x: 37, startPoint y: 589, endPoint x: 47, endPoint y: 589, distance: 10.0
click at [38, 589] on div "Hoffsveien 10e Bygning Tilbake Hoffsveien 10H, 0275, [GEOGRAPHIC_DATA][STREET_A…" at bounding box center [154, 466] width 310 height 858
click at [281, 104] on icon at bounding box center [283, 106] width 7 height 6
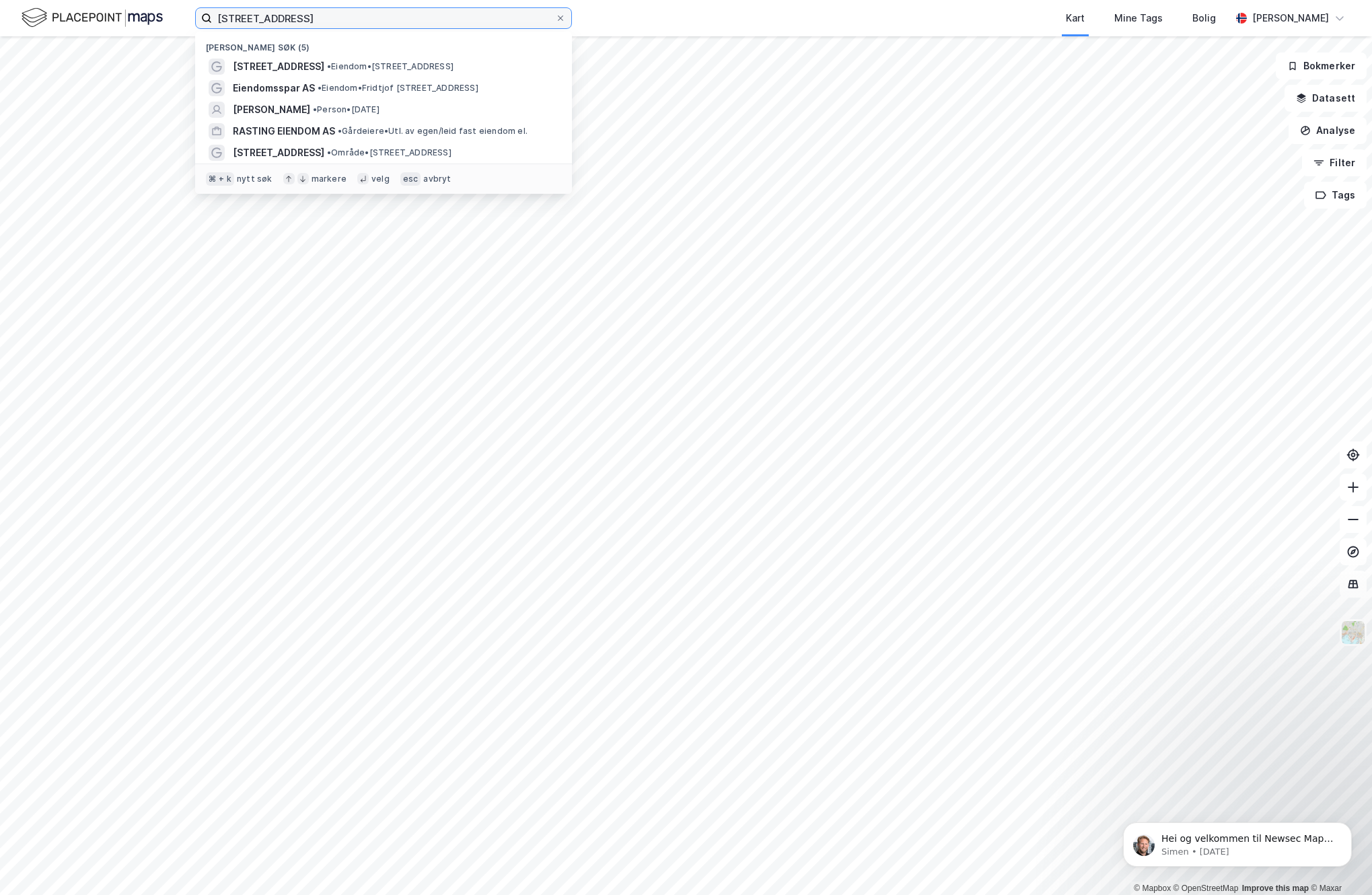
click at [298, 27] on input "[STREET_ADDRESS]" at bounding box center [384, 18] width 343 height 20
click at [281, 71] on span "[STREET_ADDRESS]" at bounding box center [279, 67] width 91 height 16
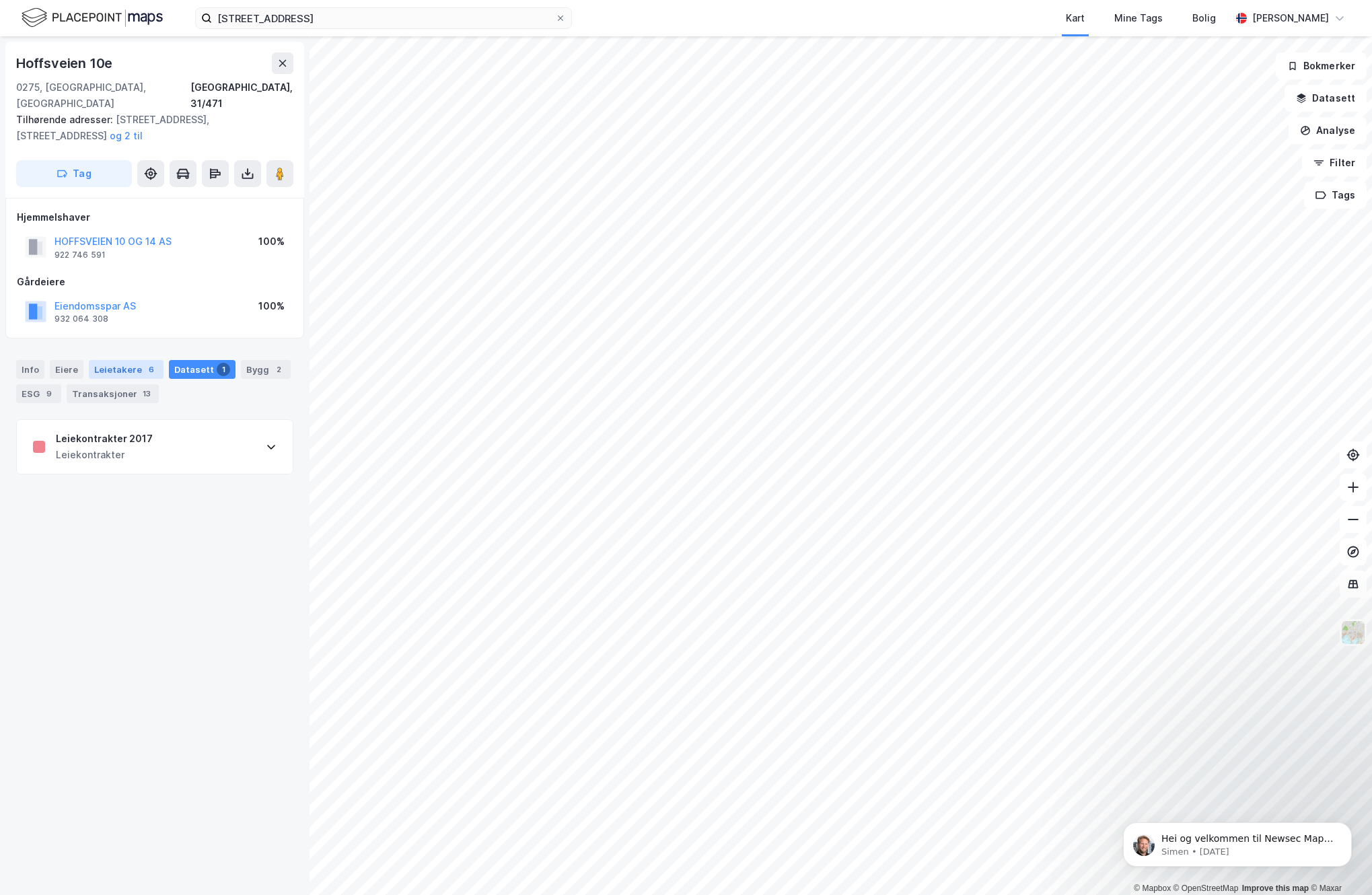
click at [122, 360] on div "Leietakere 6" at bounding box center [126, 369] width 75 height 19
